Goal: Task Accomplishment & Management: Manage account settings

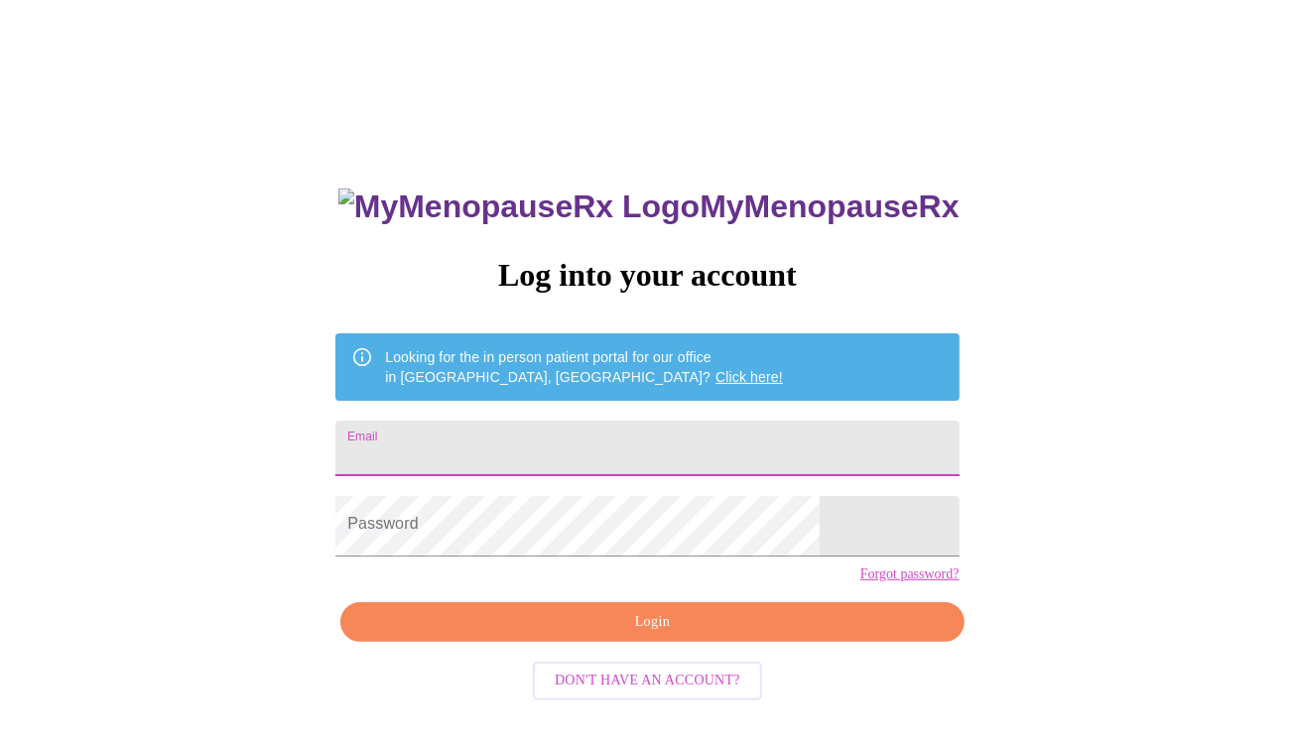
click at [580, 450] on input "Email" at bounding box center [646, 449] width 623 height 56
type input "[EMAIL_ADDRESS][DOMAIN_NAME]"
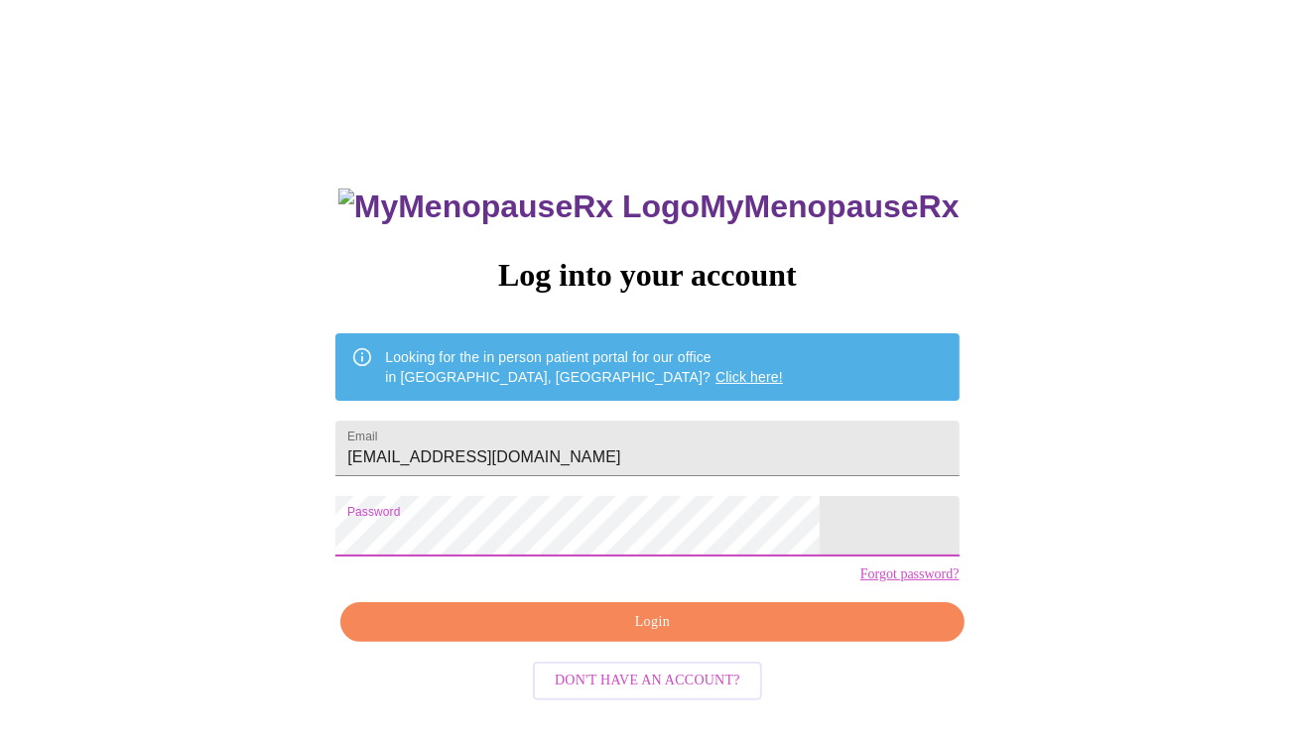
click at [654, 635] on span "Login" at bounding box center [652, 622] width 578 height 25
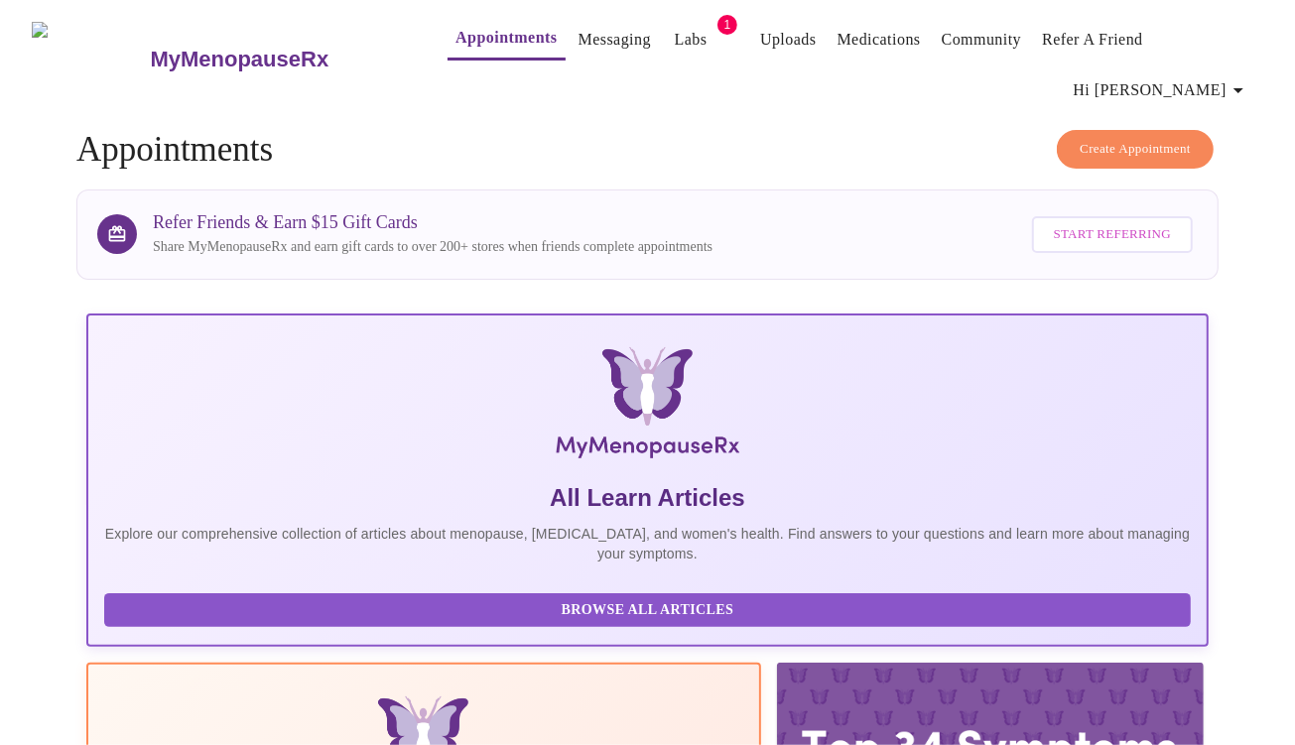
click at [675, 43] on link "Labs" at bounding box center [691, 40] width 33 height 28
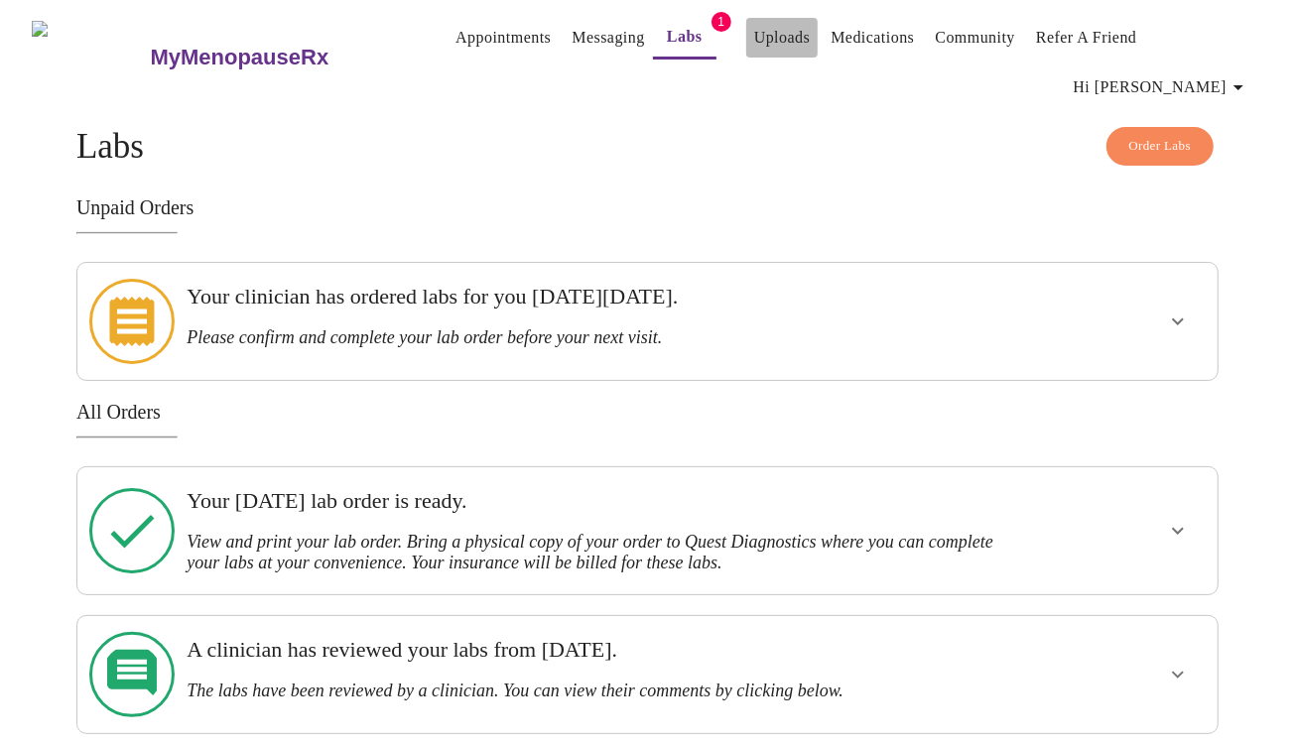
click at [755, 41] on link "Uploads" at bounding box center [782, 38] width 57 height 28
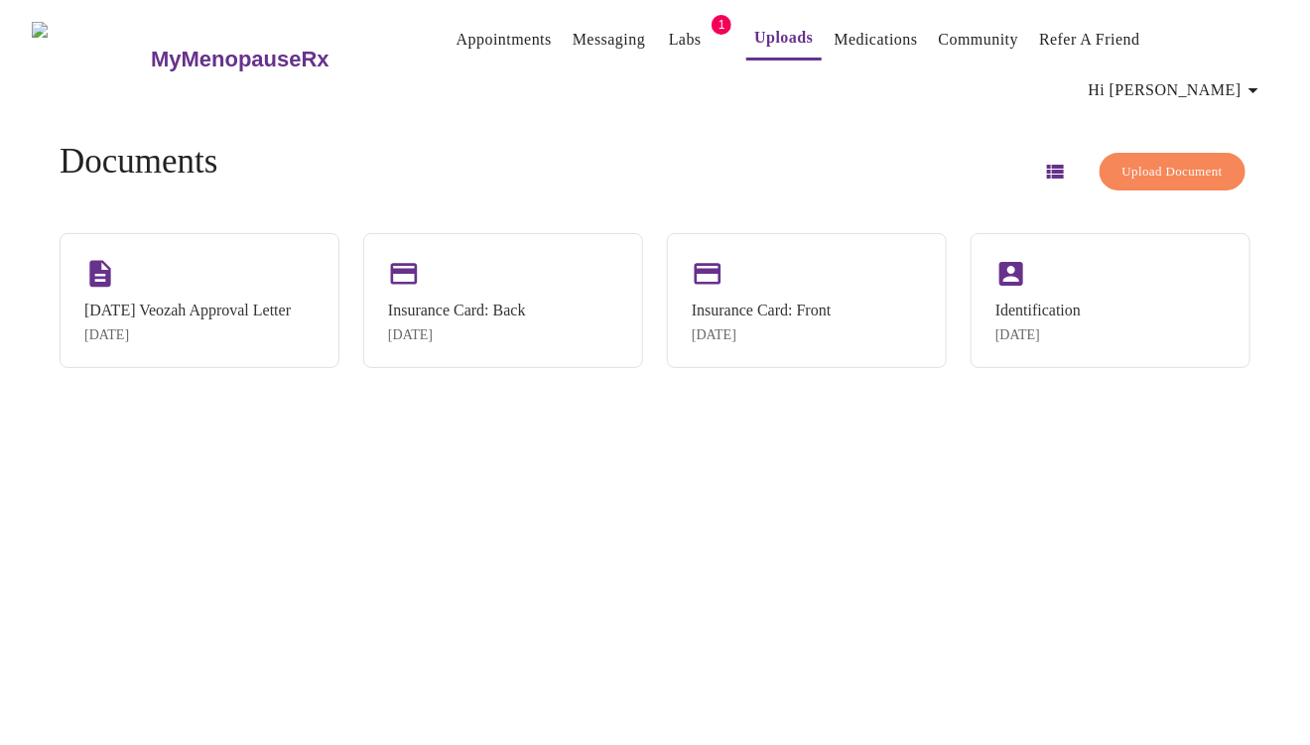
click at [466, 38] on link "Appointments" at bounding box center [504, 40] width 95 height 28
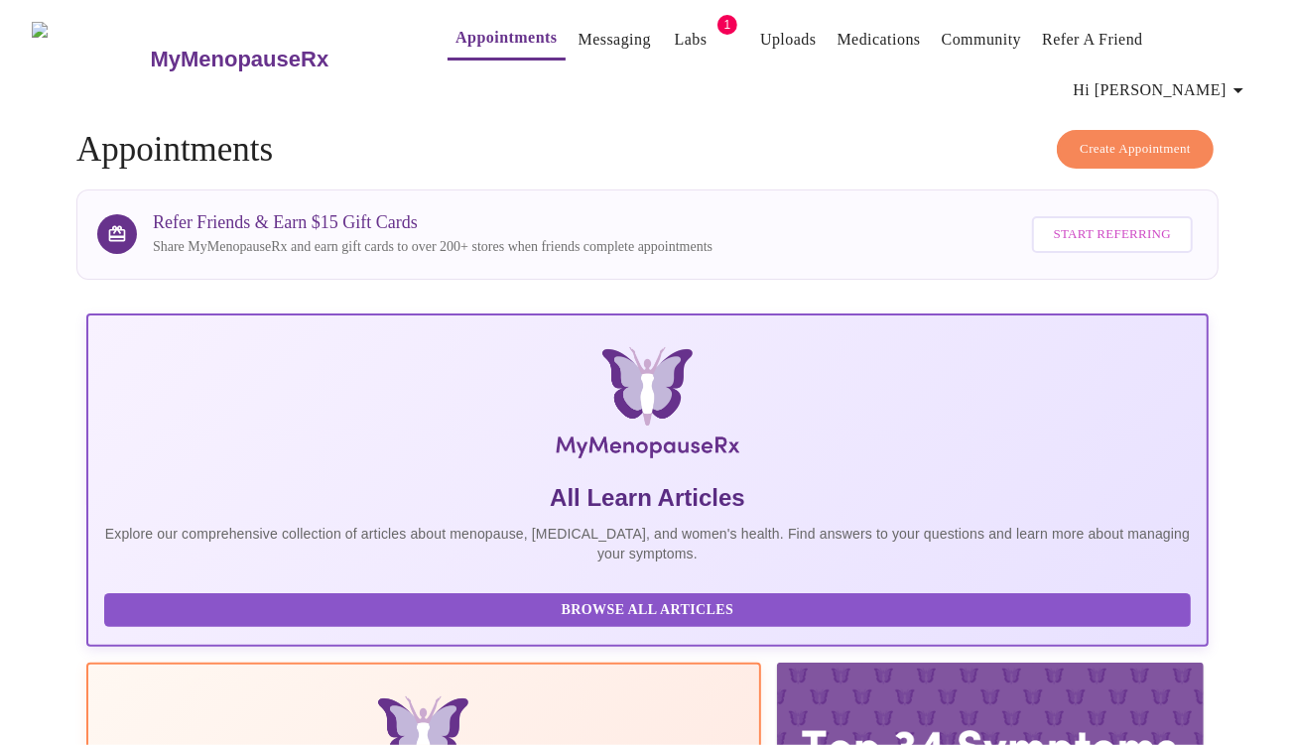
click at [1240, 88] on icon "button" at bounding box center [1239, 90] width 10 height 5
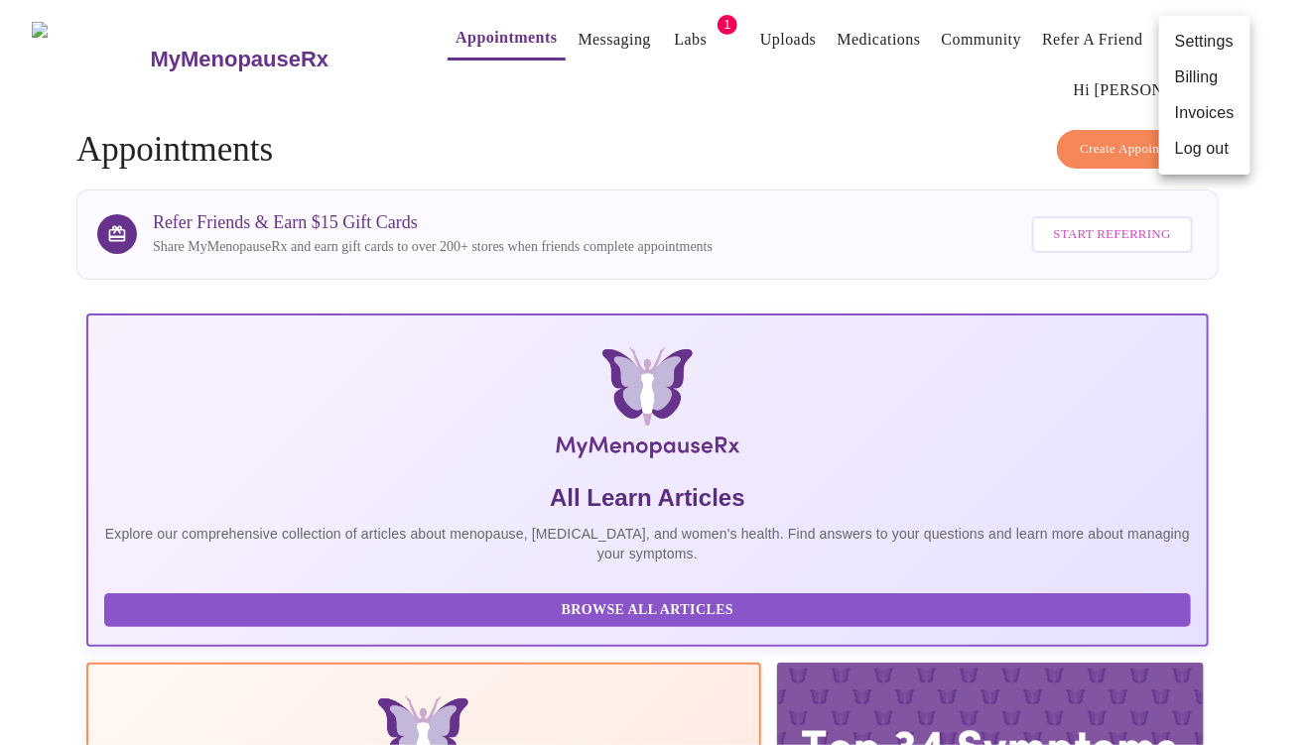
click at [1191, 167] on li "Log out" at bounding box center [1204, 149] width 91 height 36
